Goal: Find contact information: Find contact information

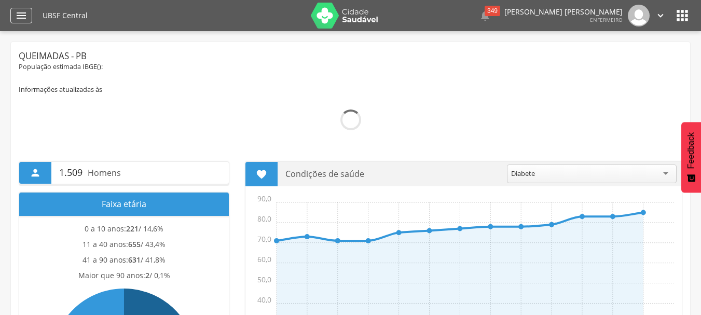
click at [24, 8] on div "" at bounding box center [21, 16] width 22 height 16
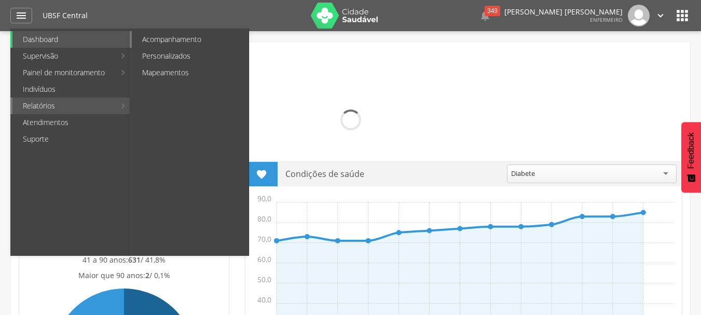
click at [173, 45] on link "Acompanhamento" at bounding box center [190, 39] width 117 height 17
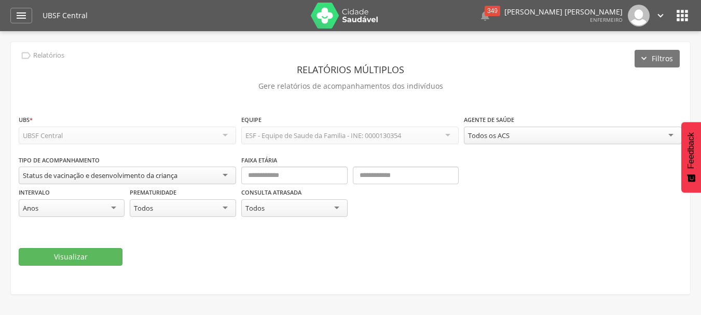
click at [122, 175] on div "Status de vacinação e desenvolvimento da criança" at bounding box center [100, 175] width 155 height 9
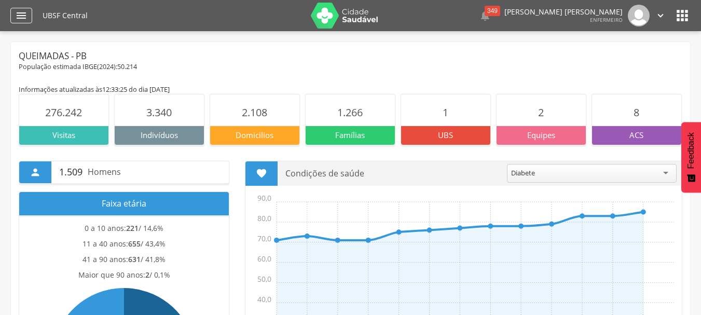
click at [16, 13] on icon "" at bounding box center [21, 15] width 12 height 12
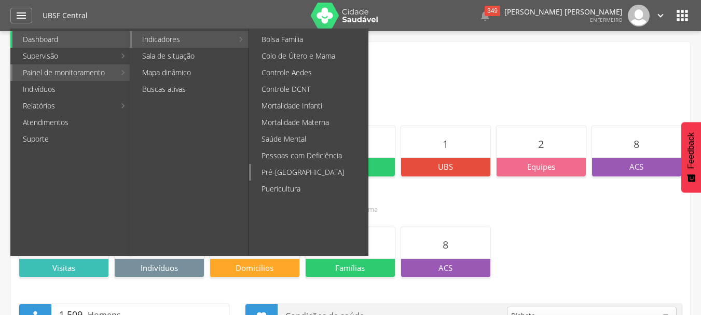
click at [313, 179] on link "Pré-[GEOGRAPHIC_DATA]" at bounding box center [309, 172] width 117 height 17
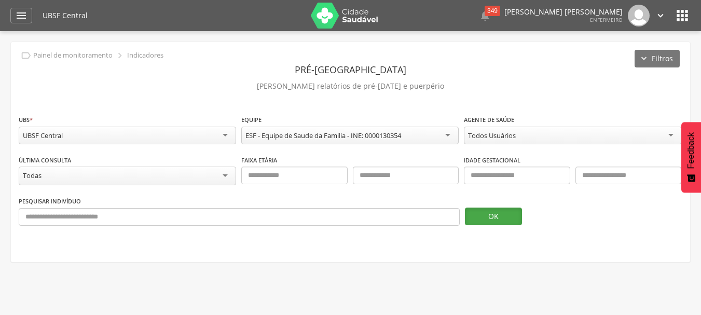
click at [486, 208] on button "OK" at bounding box center [493, 217] width 57 height 18
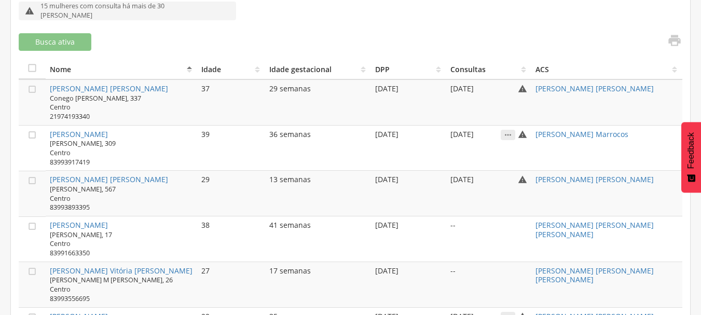
scroll to position [415, 0]
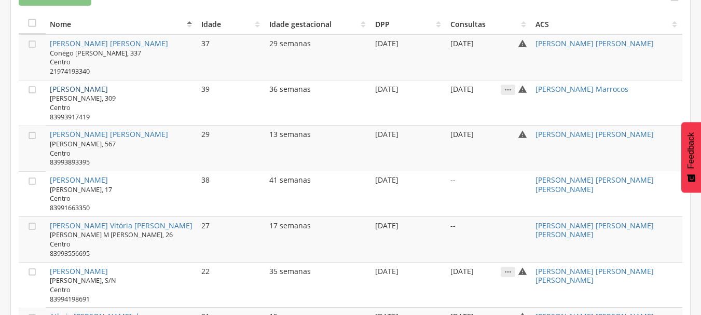
click at [58, 88] on link "[PERSON_NAME]" at bounding box center [79, 89] width 58 height 10
type input "**********"
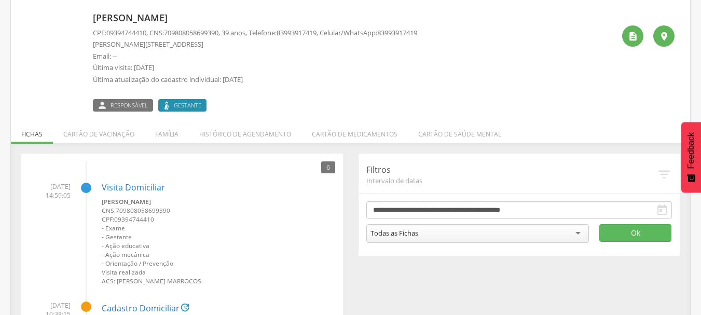
scroll to position [56, 0]
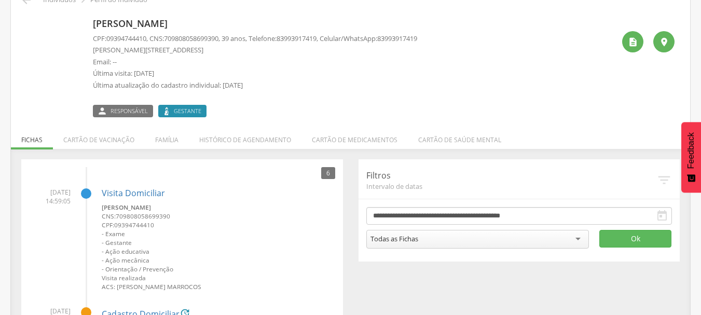
drag, startPoint x: 93, startPoint y: 19, endPoint x: 228, endPoint y: 19, distance: 134.9
click at [228, 19] on p "[PERSON_NAME]" at bounding box center [255, 23] width 324 height 13
copy p "[PERSON_NAME]"
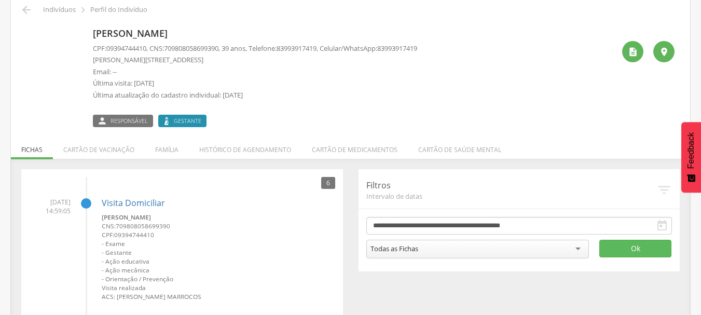
scroll to position [0, 0]
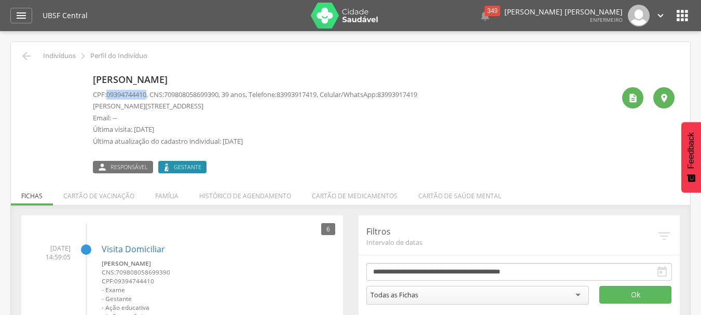
drag, startPoint x: 108, startPoint y: 93, endPoint x: 150, endPoint y: 93, distance: 42.0
click at [146, 93] on span "09394744410" at bounding box center [126, 94] width 40 height 9
copy span "09394744410"
drag, startPoint x: 332, startPoint y: 97, endPoint x: 292, endPoint y: 94, distance: 40.1
click at [292, 94] on span "83993917419" at bounding box center [297, 94] width 40 height 9
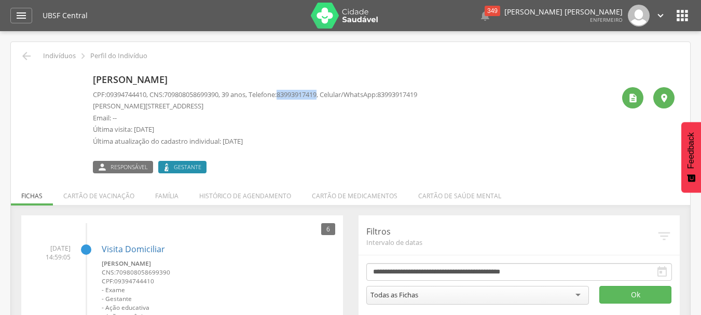
copy span "83993917419"
drag, startPoint x: 170, startPoint y: 96, endPoint x: 227, endPoint y: 92, distance: 56.7
click at [218, 92] on span "709808058699390" at bounding box center [191, 94] width 54 height 9
copy span "709808058699390"
click at [31, 57] on icon "" at bounding box center [26, 56] width 12 height 12
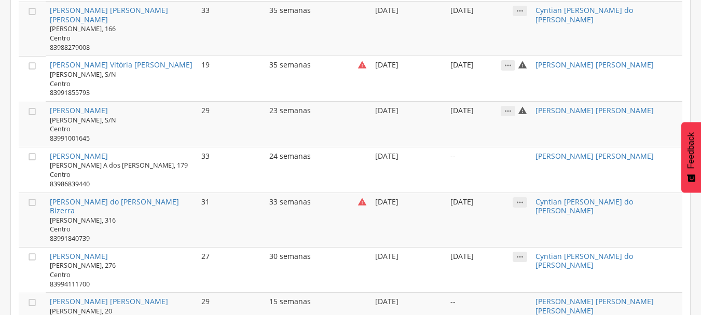
scroll to position [1297, 0]
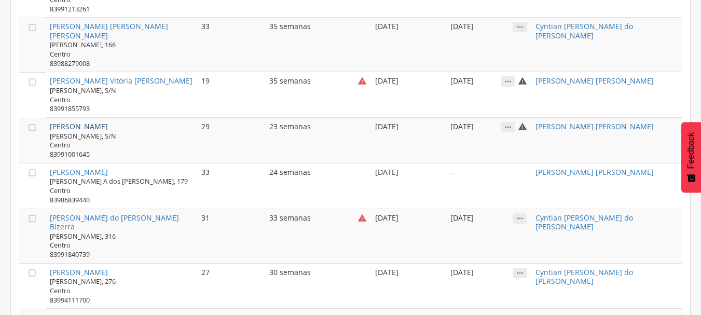
click at [80, 121] on link "[PERSON_NAME]" at bounding box center [79, 126] width 58 height 10
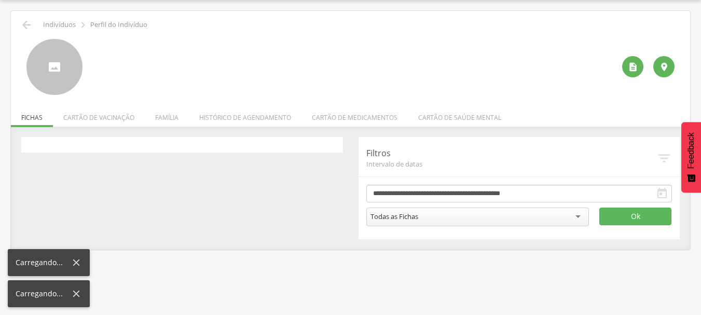
scroll to position [31, 0]
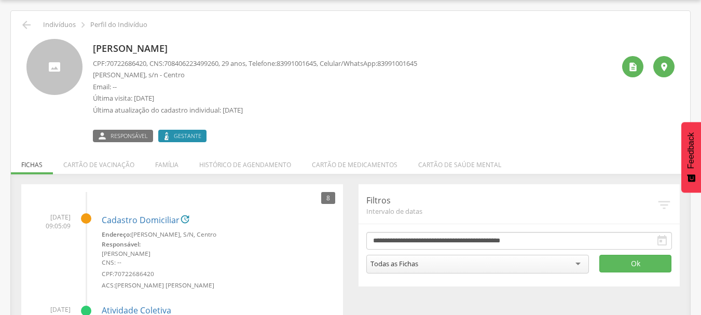
click at [90, 46] on div "[PERSON_NAME] CPF: 70722686420 , CNS: [PHONE_NUMBER] , 29 anos, Telefone: [PHON…" at bounding box center [350, 90] width 648 height 103
drag, startPoint x: 292, startPoint y: 65, endPoint x: 333, endPoint y: 62, distance: 41.6
click at [333, 62] on p "CPF: 70722686420 , CNS: [PHONE_NUMBER] , 29 anos, Telefone: [PHONE_NUMBER] , Ce…" at bounding box center [255, 64] width 324 height 10
copy span "83991001645"
drag, startPoint x: 171, startPoint y: 60, endPoint x: 229, endPoint y: 60, distance: 58.1
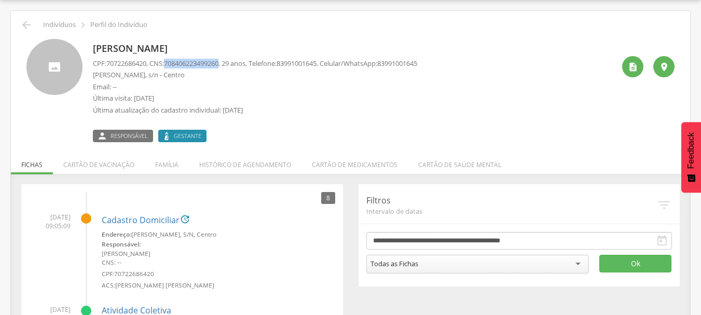
click at [229, 60] on p "CPF: 70722686420 , CNS: [PHONE_NUMBER] , 29 anos, Telefone: [PHONE_NUMBER] , Ce…" at bounding box center [255, 64] width 324 height 10
copy span "708406223499260"
drag, startPoint x: 333, startPoint y: 62, endPoint x: 292, endPoint y: 66, distance: 40.7
click at [292, 66] on span "83991001645" at bounding box center [297, 63] width 40 height 9
copy span "83991001645"
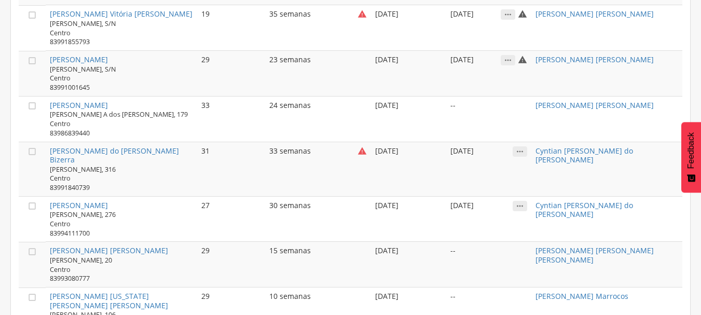
scroll to position [1365, 0]
click at [84, 209] on span "[PERSON_NAME][STREET_ADDRESS]" at bounding box center [83, 218] width 66 height 18
click at [43, 195] on td "" at bounding box center [32, 204] width 27 height 19
click at [106, 199] on link "[PERSON_NAME]" at bounding box center [79, 204] width 58 height 10
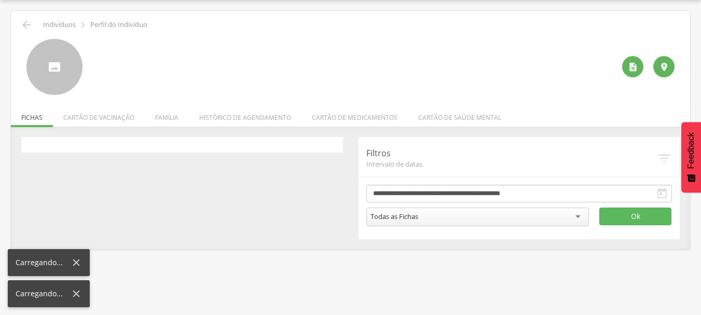
scroll to position [31, 0]
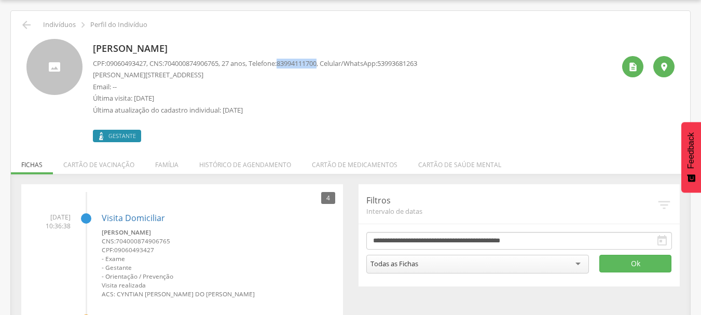
drag, startPoint x: 291, startPoint y: 62, endPoint x: 332, endPoint y: 62, distance: 41.0
click at [317, 62] on span "83994111700" at bounding box center [297, 63] width 40 height 9
copy span "83994111700"
drag, startPoint x: 109, startPoint y: 66, endPoint x: 149, endPoint y: 66, distance: 39.4
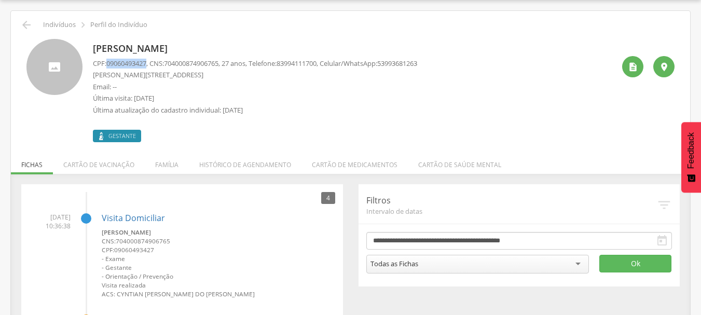
click at [146, 66] on span "09060493427" at bounding box center [126, 63] width 40 height 9
copy span "09060493427"
drag, startPoint x: 170, startPoint y: 62, endPoint x: 227, endPoint y: 63, distance: 57.1
click at [218, 63] on span "704000874906765" at bounding box center [191, 63] width 54 height 9
